Goal: Use online tool/utility: Utilize a website feature to perform a specific function

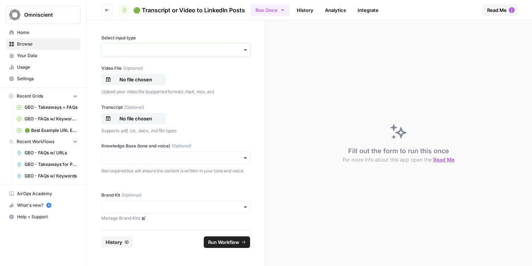
click at [179, 47] on input "Select input type" at bounding box center [175, 49] width 139 height 7
click at [167, 78] on div "Transcript" at bounding box center [176, 83] width 148 height 14
click at [188, 53] on input "Select input type" at bounding box center [175, 49] width 139 height 7
click at [260, 63] on div "Select input type Video File (Optional) No file chosen Upload your video file (…" at bounding box center [176, 125] width 178 height 210
click at [147, 121] on p "No file chosen" at bounding box center [136, 118] width 46 height 7
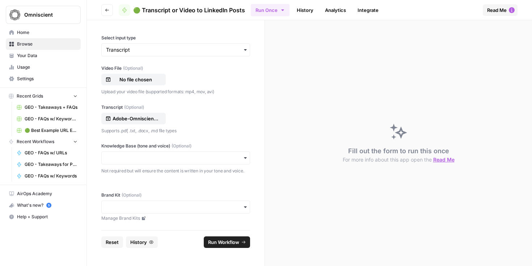
click at [190, 162] on div "button" at bounding box center [175, 158] width 149 height 13
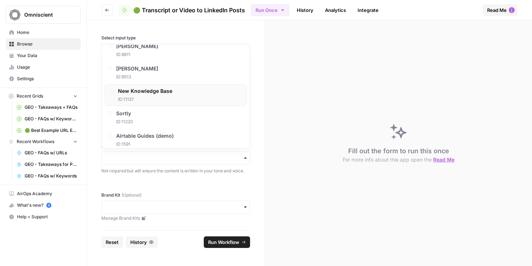
scroll to position [493, 0]
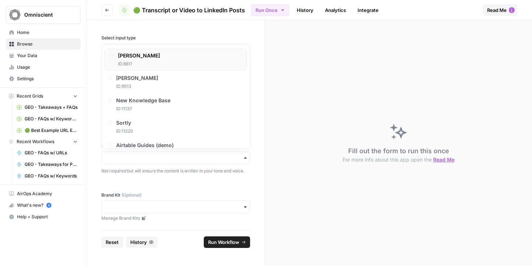
click at [193, 52] on div "[PERSON_NAME] ID: 8811" at bounding box center [176, 60] width 142 height 22
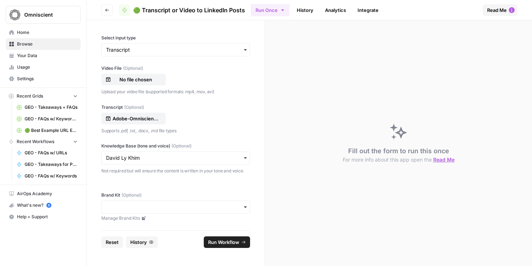
click at [181, 212] on div "button" at bounding box center [175, 207] width 149 height 13
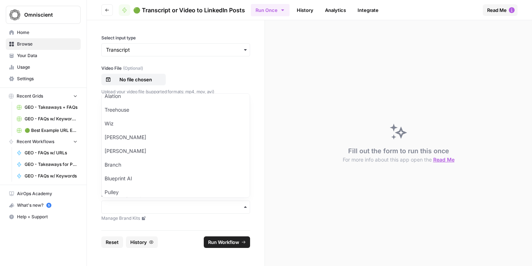
scroll to position [191, 0]
click at [165, 136] on div "[PERSON_NAME]" at bounding box center [176, 133] width 148 height 14
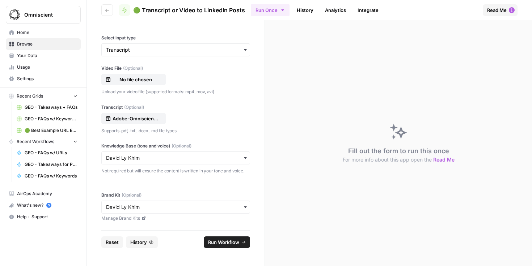
click at [221, 240] on span "Run Workflow" at bounding box center [223, 242] width 31 height 7
